Goal: Information Seeking & Learning: Learn about a topic

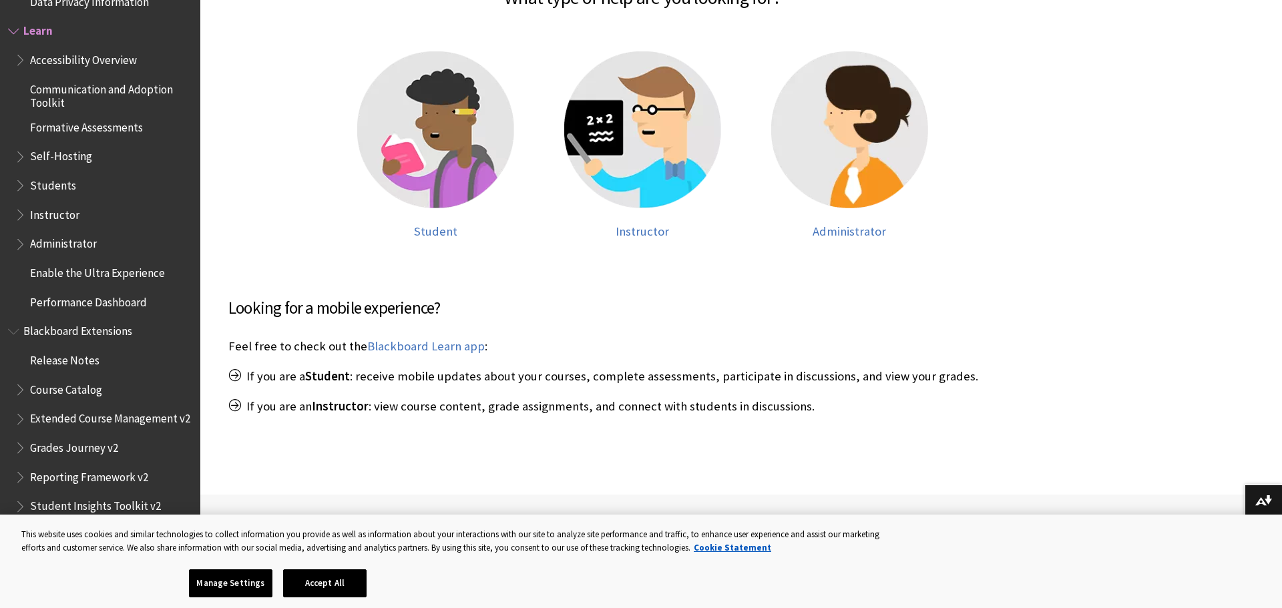
scroll to position [356, 0]
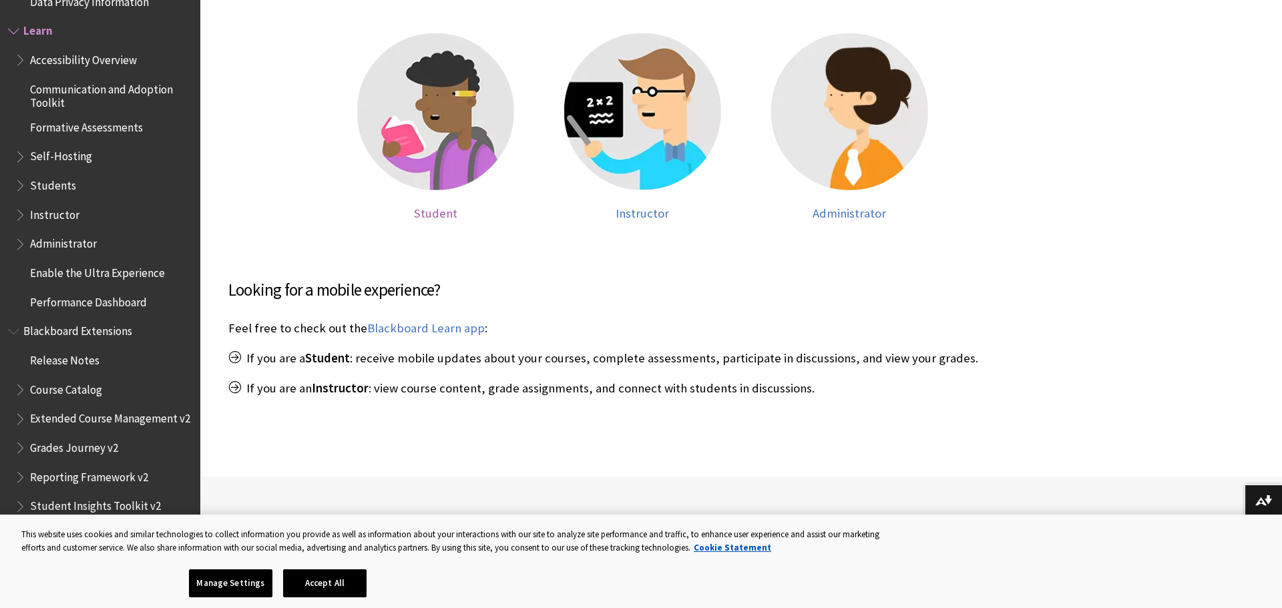
click at [427, 140] on img at bounding box center [435, 111] width 157 height 157
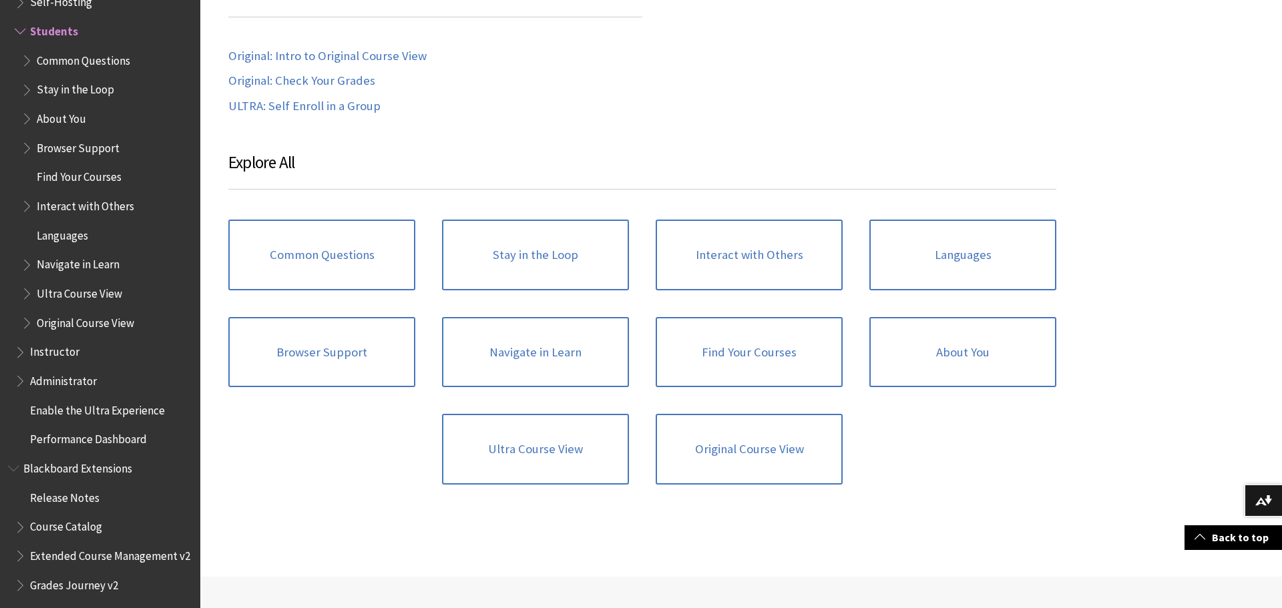
scroll to position [1349, 0]
click at [354, 274] on link "Common Questions" at bounding box center [321, 252] width 187 height 71
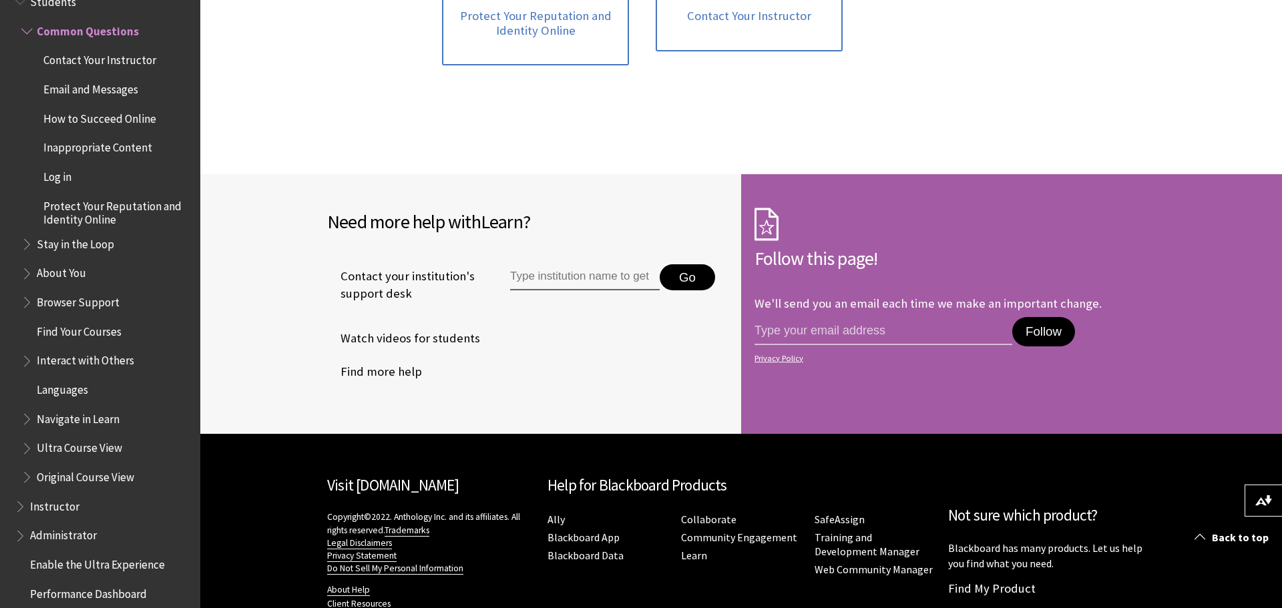
scroll to position [436, 0]
